Goal: Transaction & Acquisition: Purchase product/service

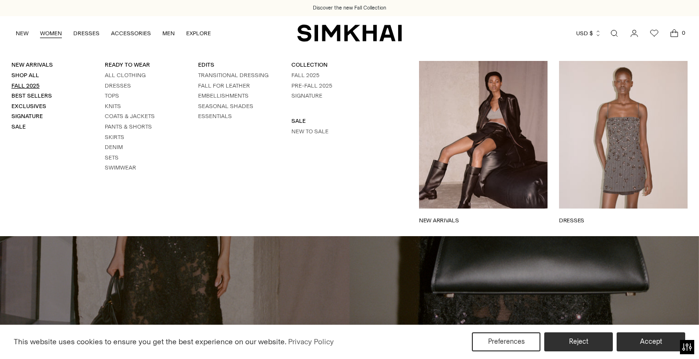
click at [29, 84] on link "Fall 2025" at bounding box center [25, 85] width 28 height 7
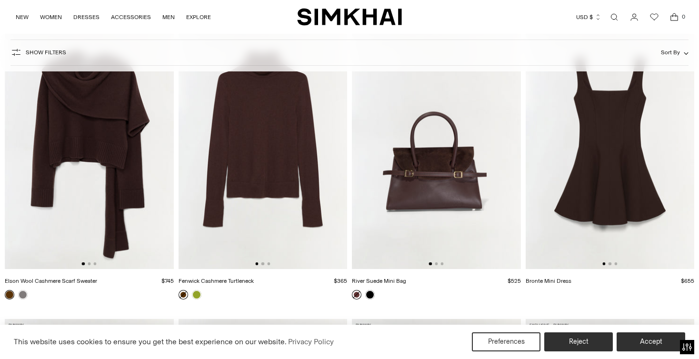
scroll to position [2846, 0]
click at [115, 179] on img at bounding box center [89, 142] width 169 height 253
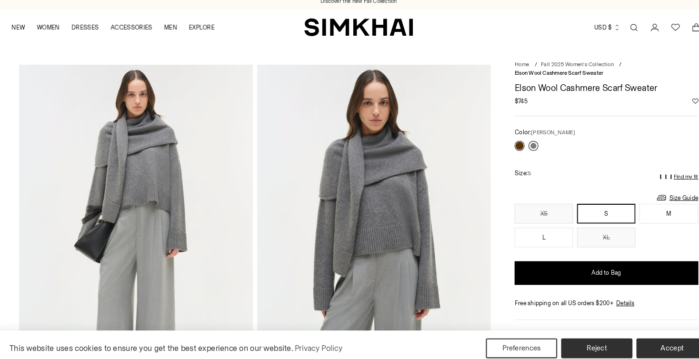
click at [515, 142] on link at bounding box center [518, 147] width 10 height 10
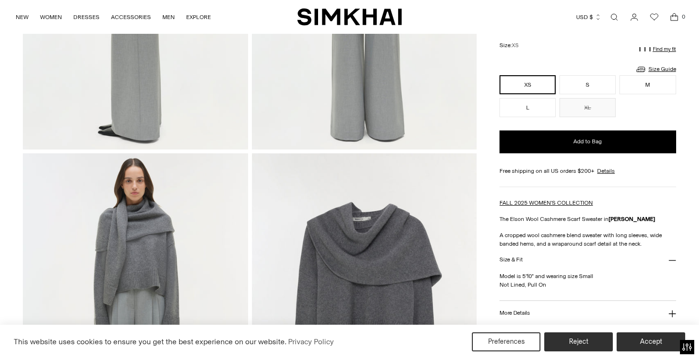
scroll to position [585, 0]
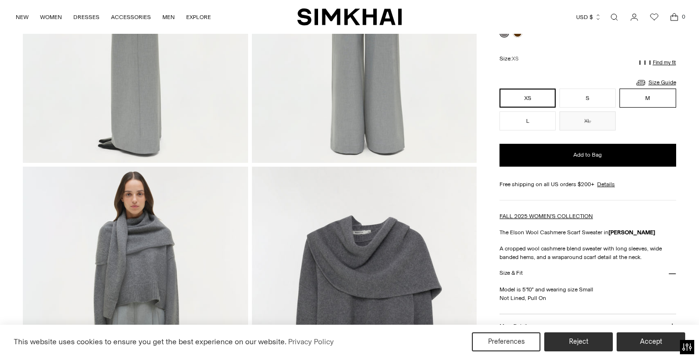
click at [646, 101] on button "M" at bounding box center [648, 98] width 56 height 19
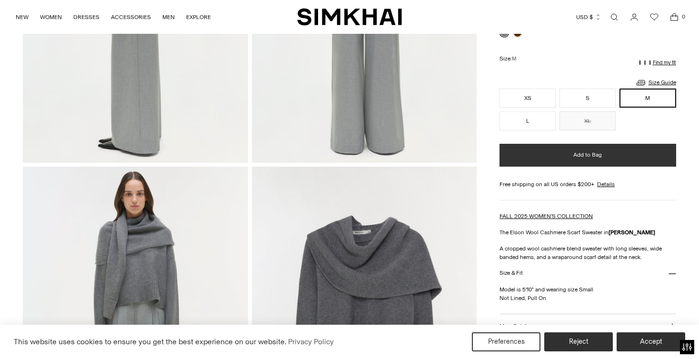
click at [598, 157] on span "Add to Bag" at bounding box center [587, 155] width 29 height 8
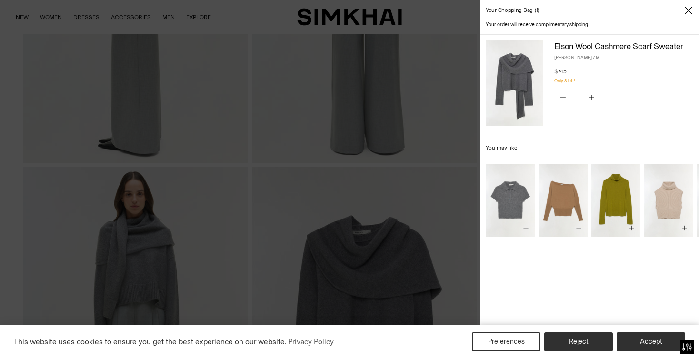
click at [47, 18] on div at bounding box center [349, 179] width 699 height 359
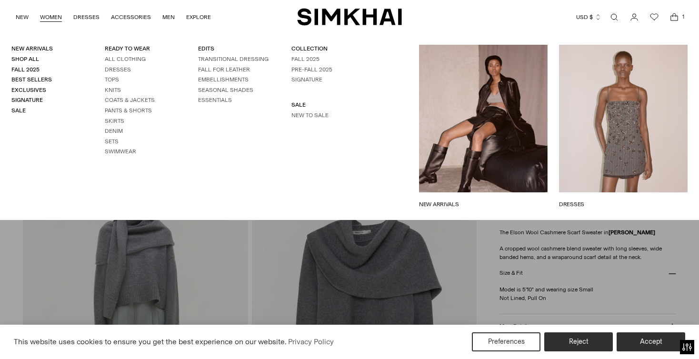
click at [47, 18] on link "WOMEN" at bounding box center [51, 17] width 22 height 21
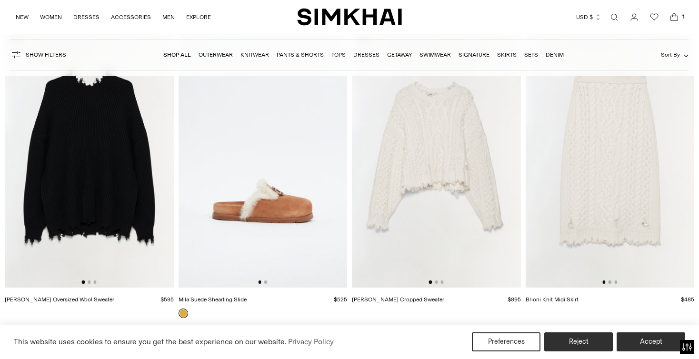
scroll to position [12211, 0]
